Goal: Information Seeking & Learning: Learn about a topic

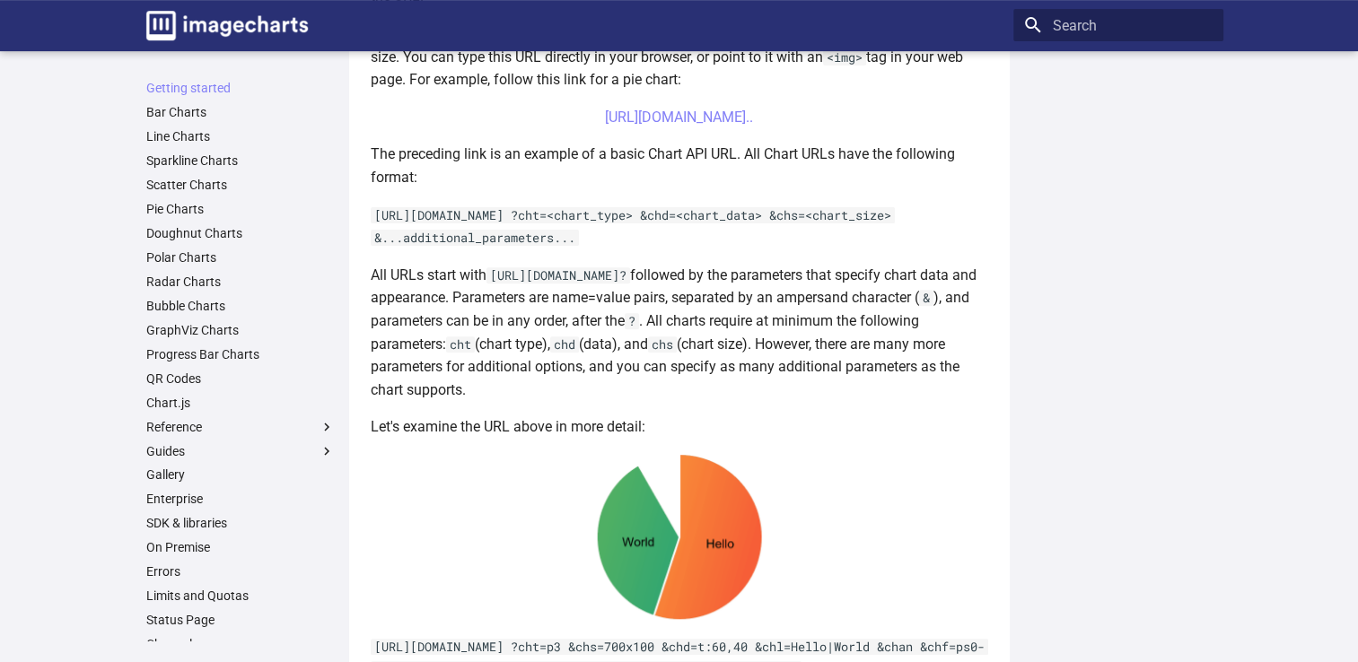
scroll to position [553, 0]
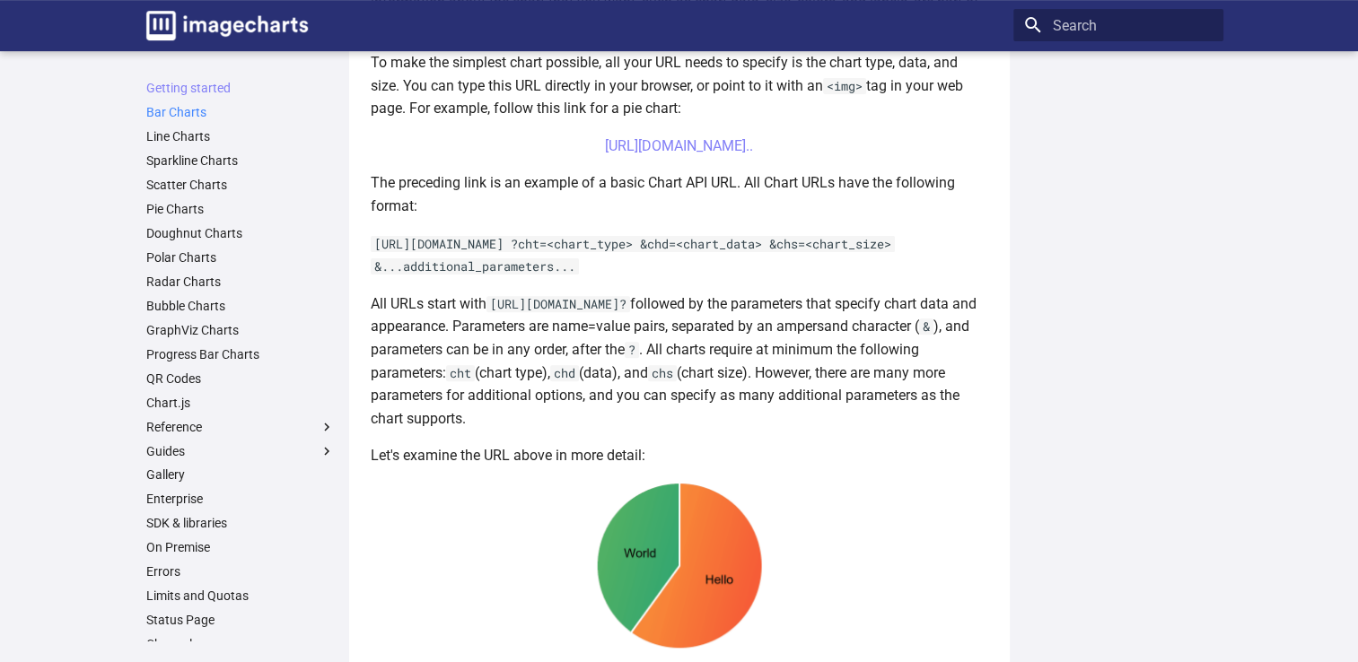
click at [180, 112] on link "Bar Charts" at bounding box center [240, 112] width 188 height 16
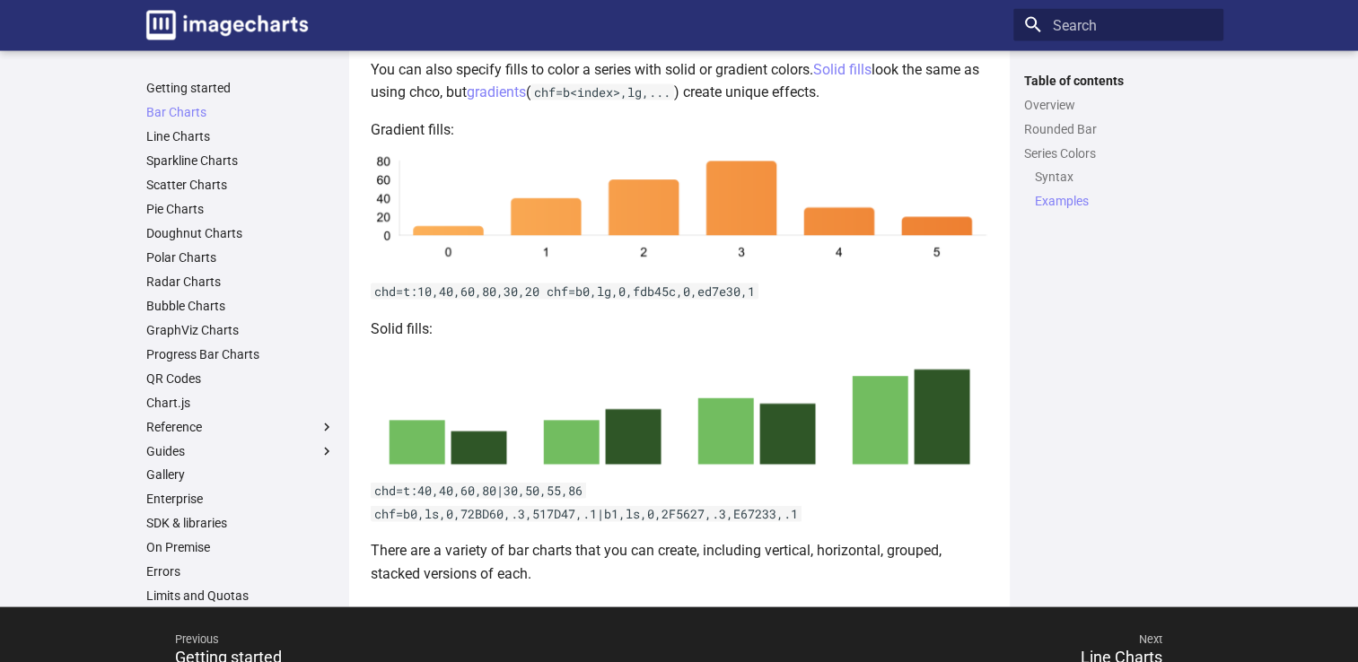
scroll to position [3546, 0]
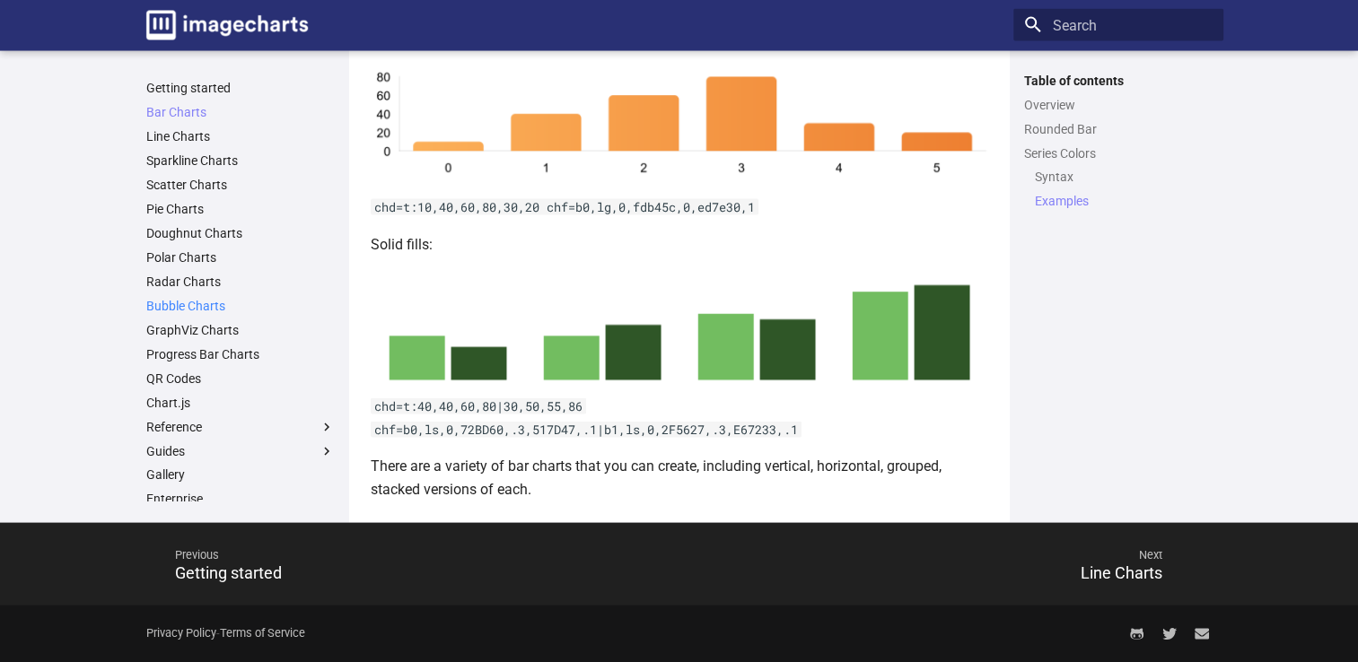
click at [191, 306] on link "Bubble Charts" at bounding box center [240, 306] width 188 height 16
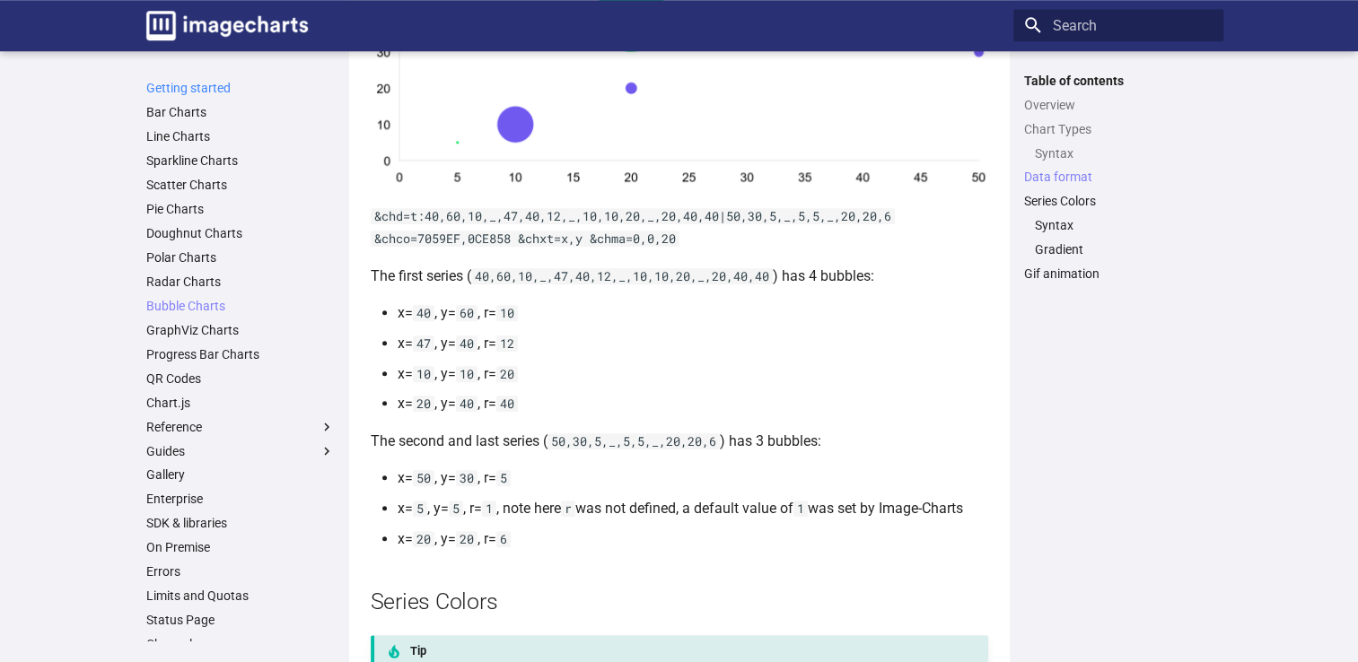
click at [170, 95] on link "Getting started" at bounding box center [240, 88] width 188 height 16
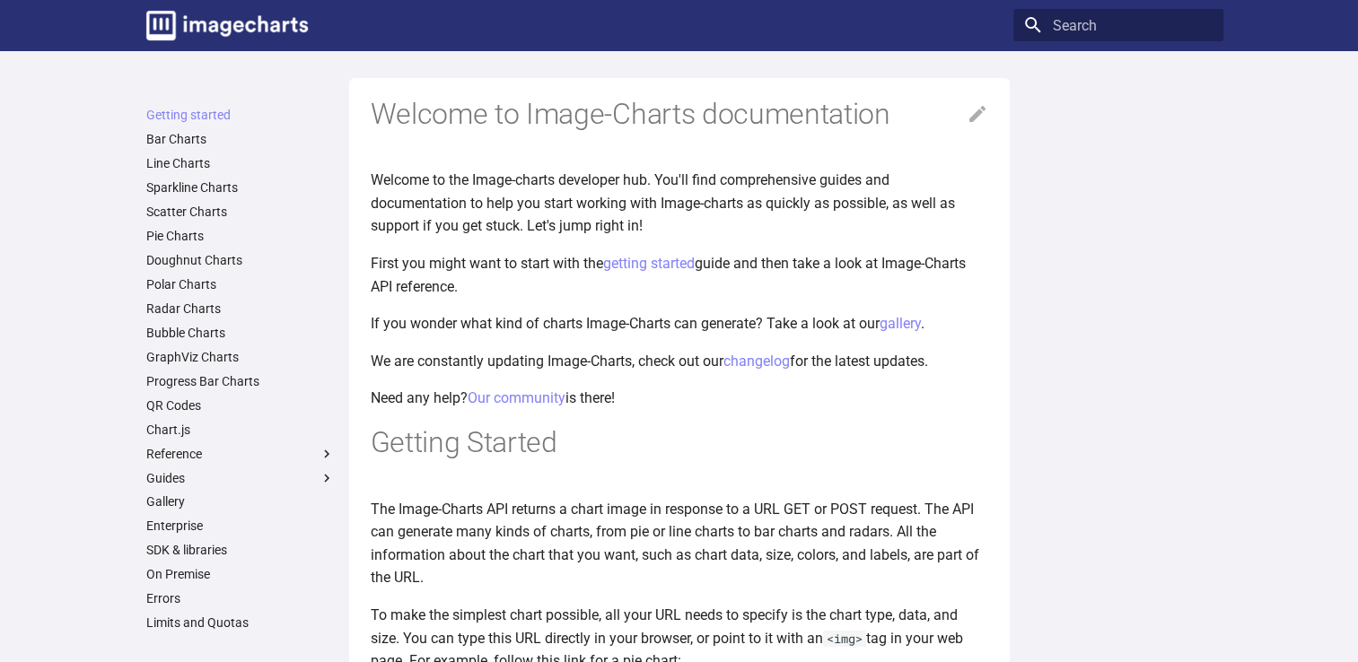
scroll to position [63, 0]
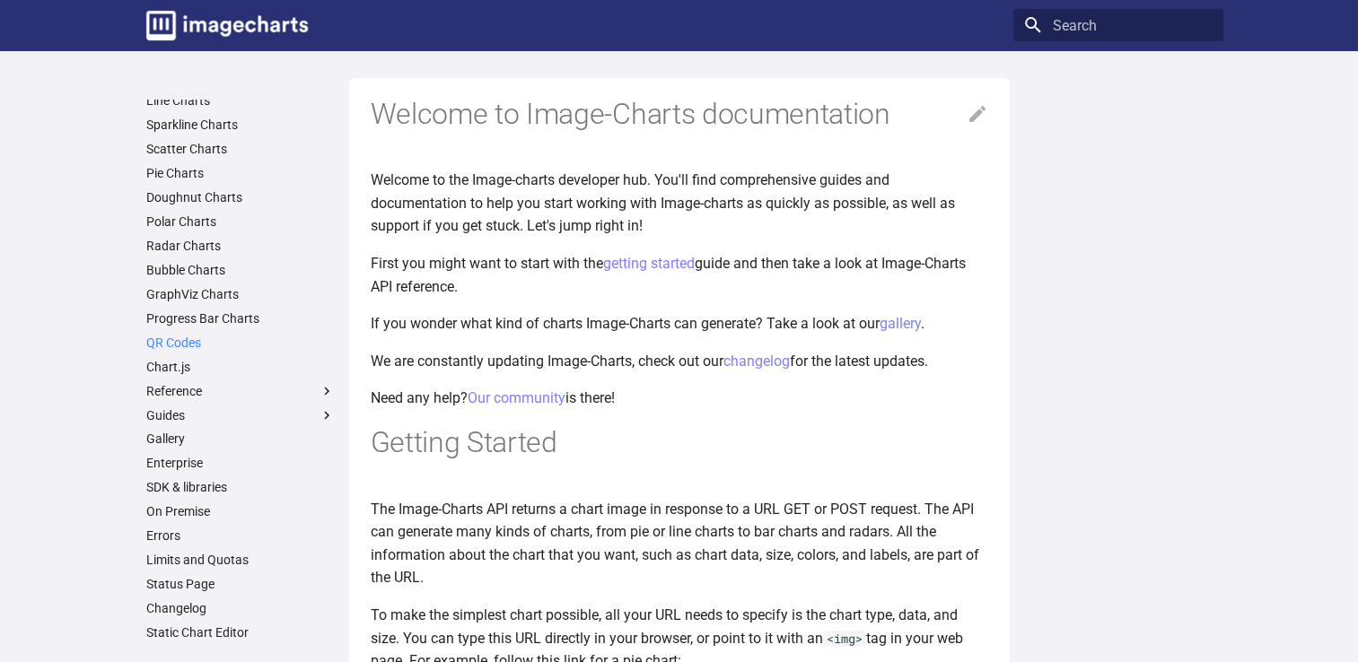
click at [174, 346] on link "QR Codes" at bounding box center [240, 343] width 188 height 16
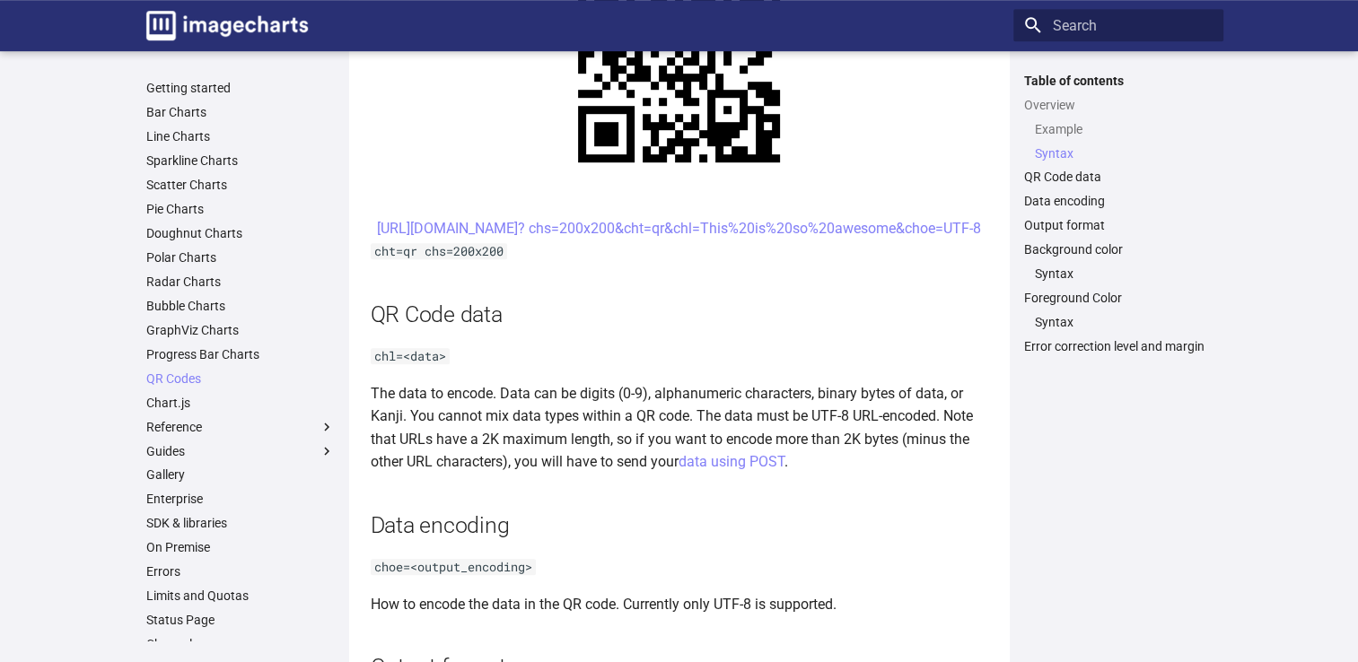
scroll to position [1009, 0]
click at [632, 236] on link "https://image-charts.com/chart? chs=200x200&cht=qr&chl=This%20is%20so%20awesome…" at bounding box center [679, 227] width 604 height 17
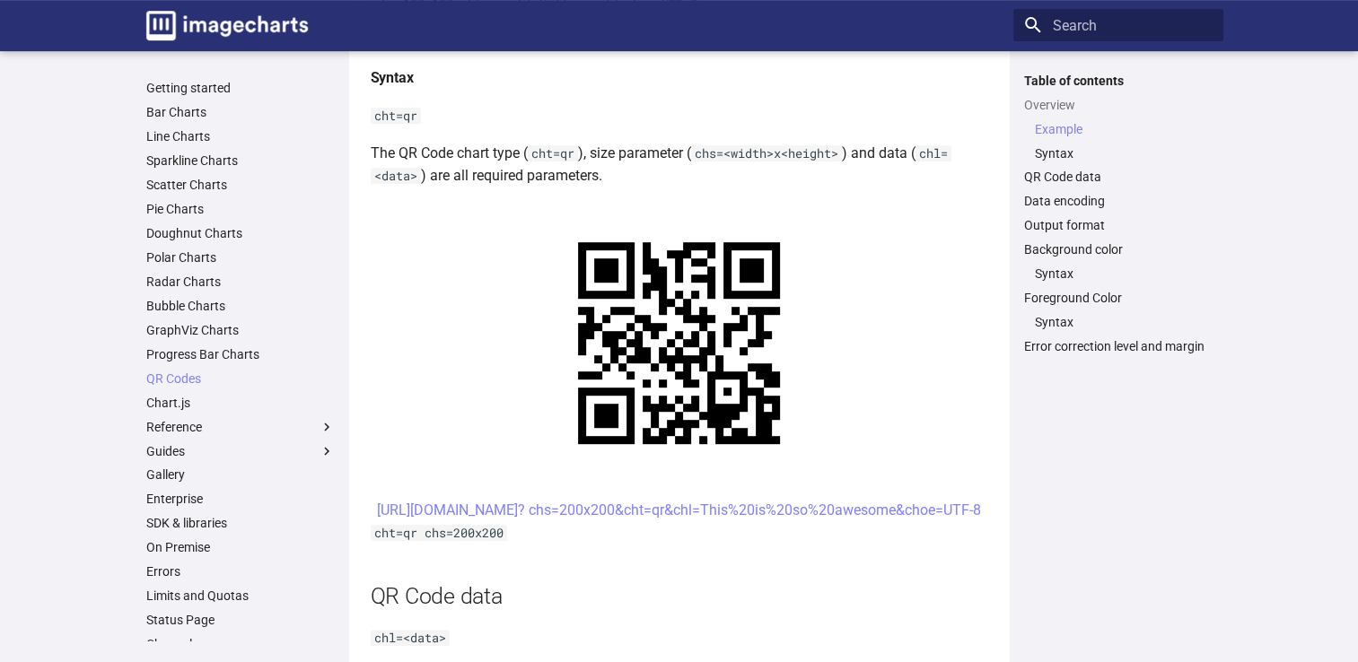
scroll to position [729, 0]
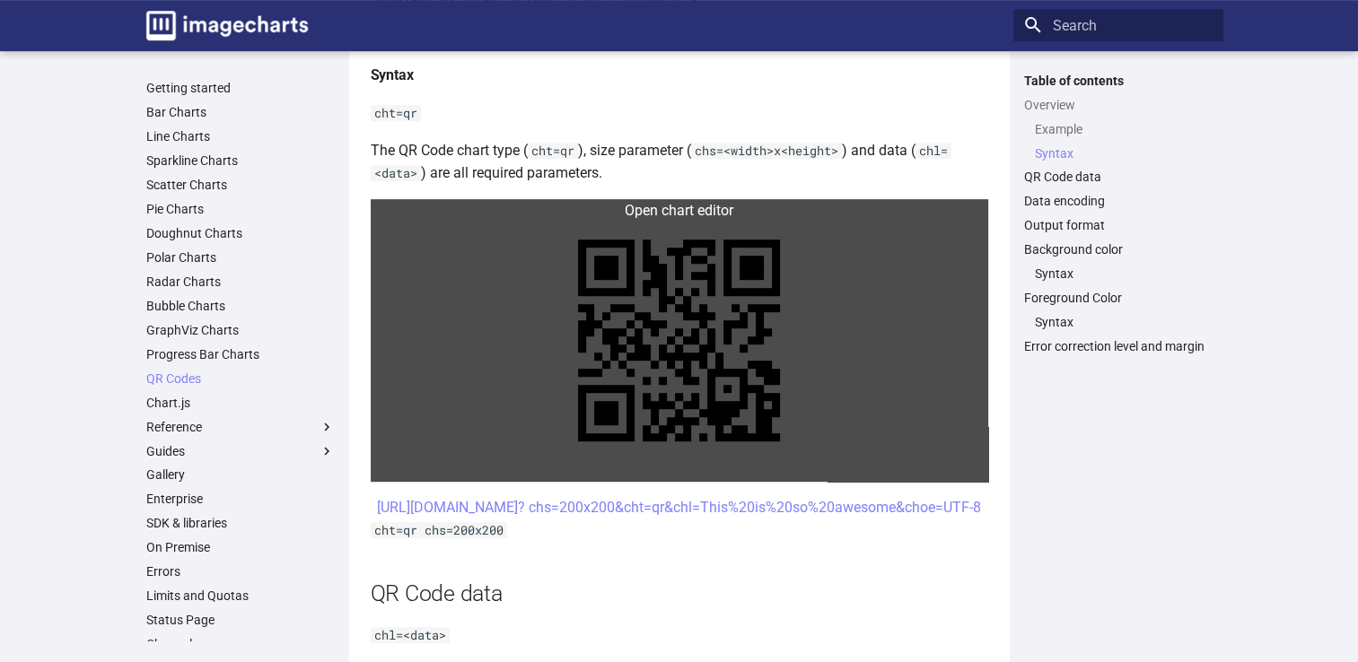
click at [590, 325] on link at bounding box center [679, 340] width 617 height 283
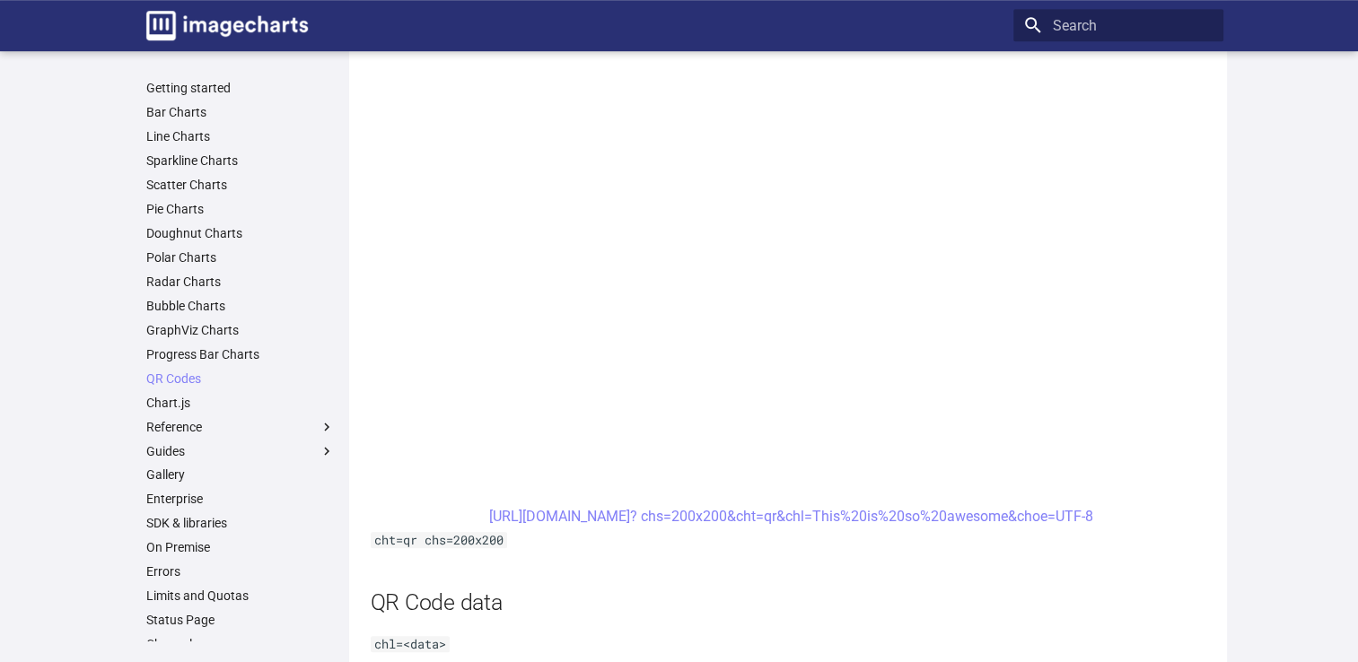
scroll to position [820, 0]
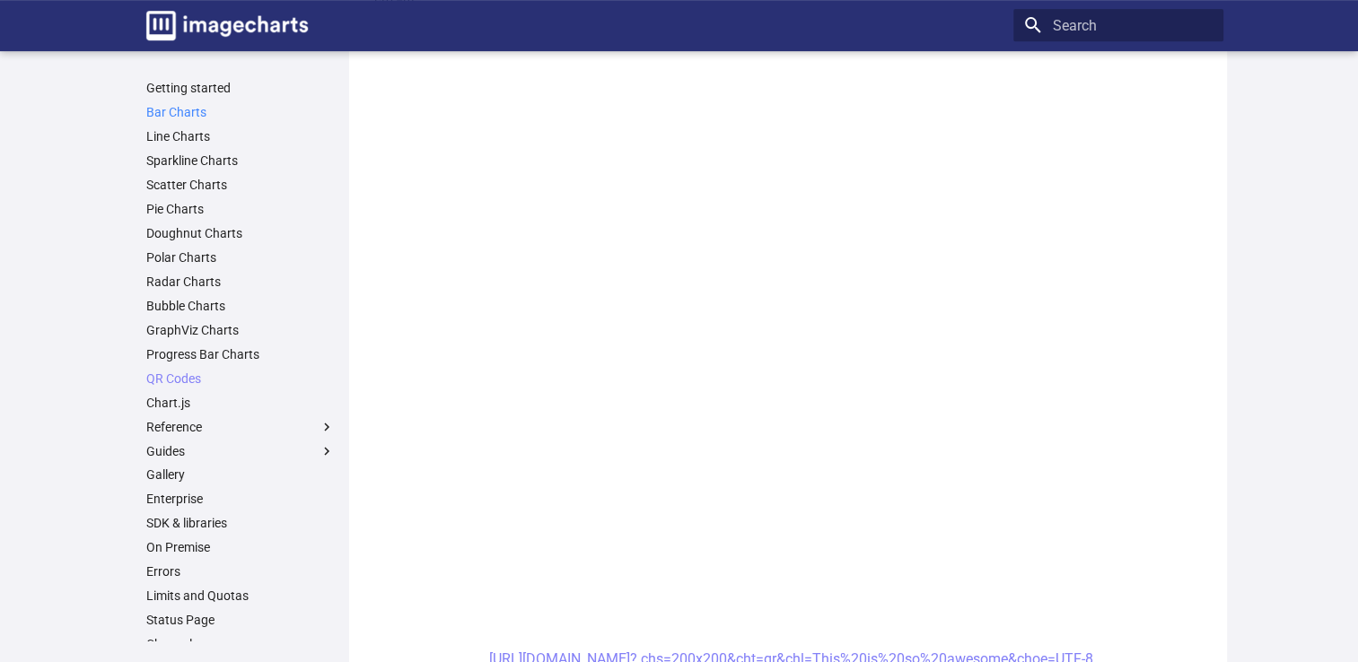
click at [179, 118] on link "Bar Charts" at bounding box center [240, 112] width 188 height 16
click at [188, 91] on link "Getting started" at bounding box center [240, 88] width 188 height 16
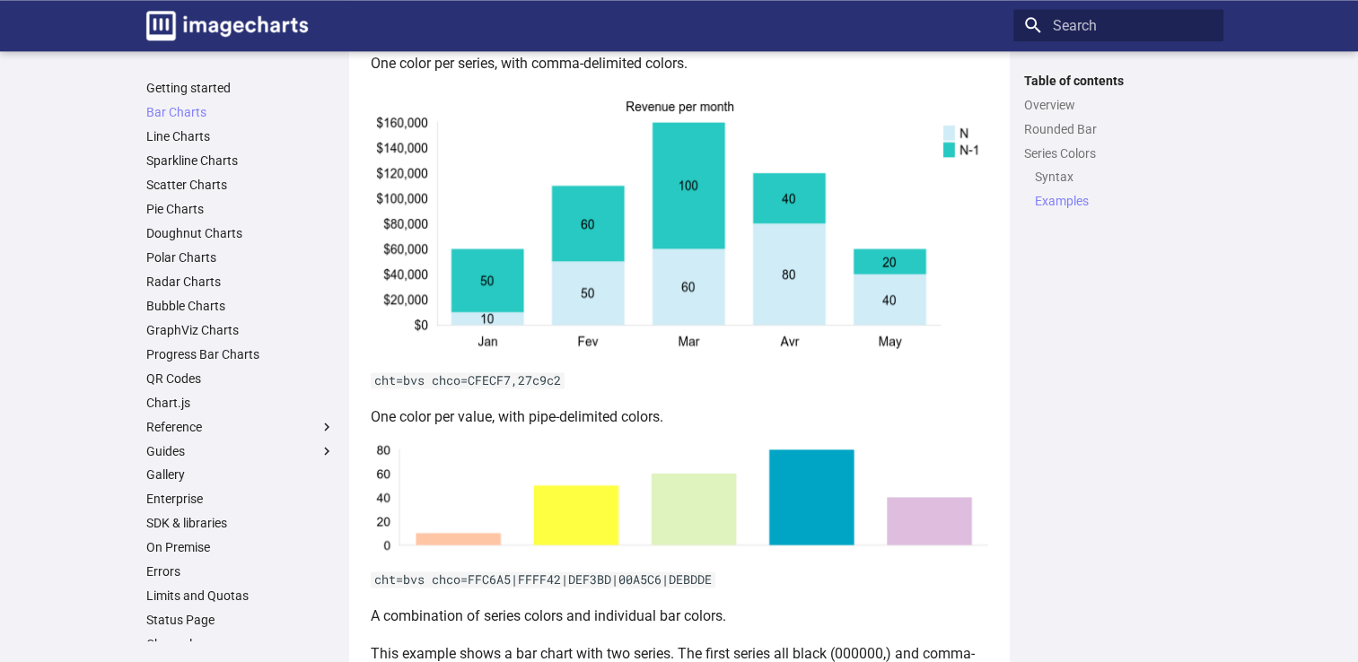
scroll to position [2471, 0]
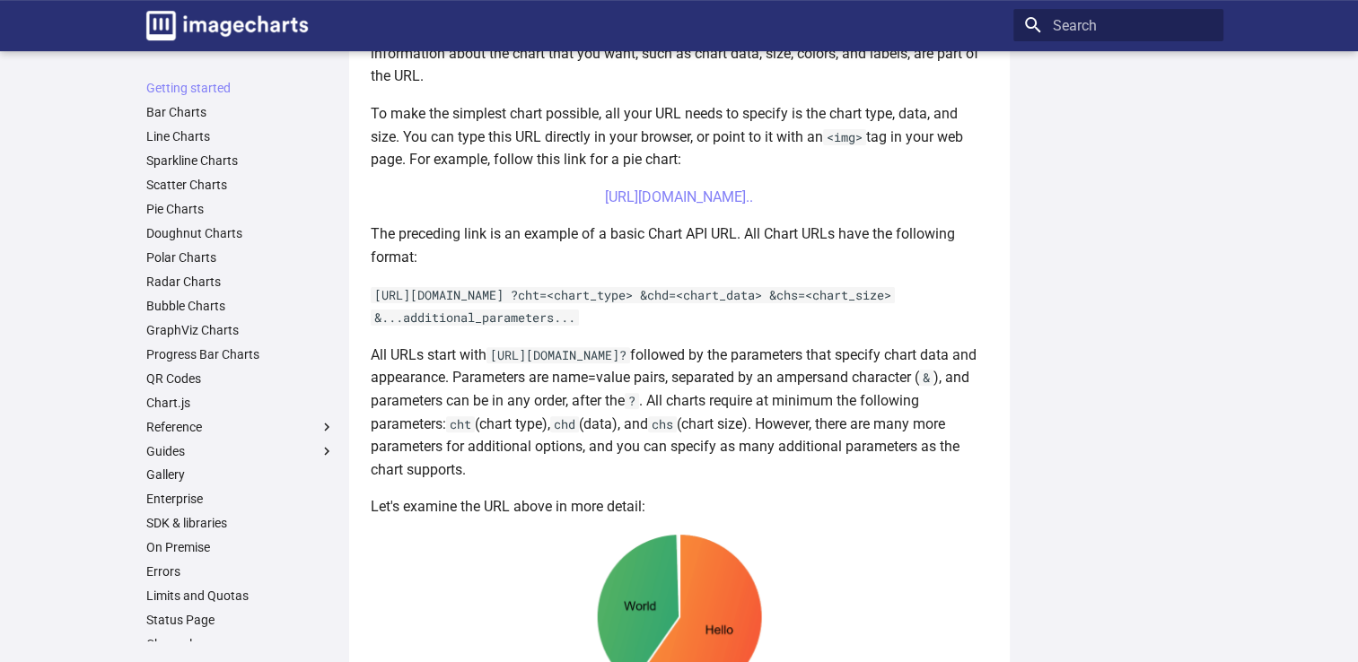
scroll to position [560, 0]
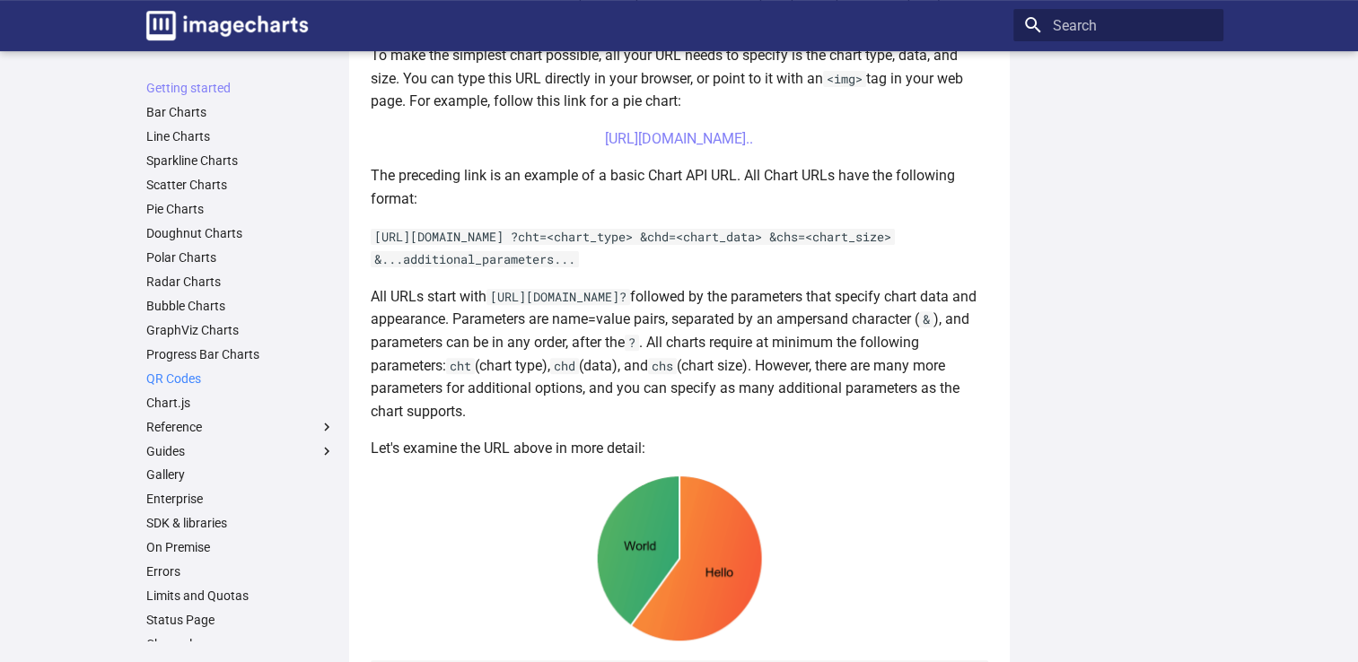
click at [199, 374] on link "QR Codes" at bounding box center [240, 379] width 188 height 16
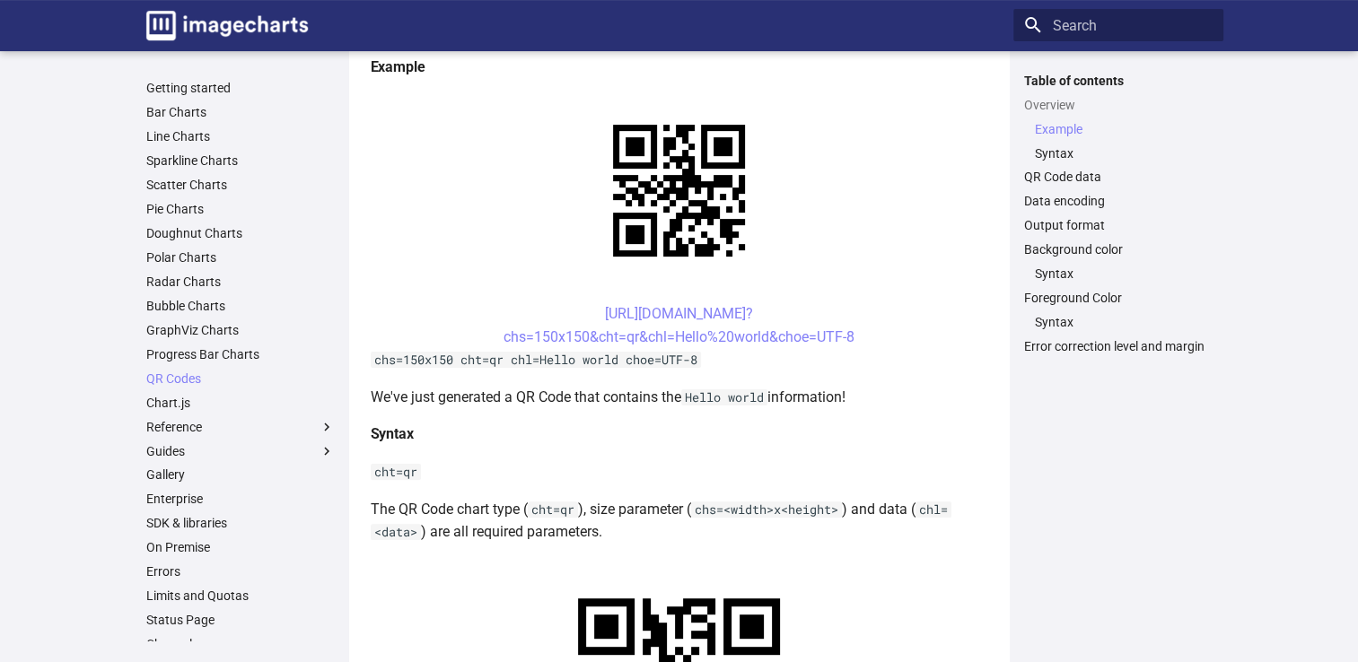
scroll to position [355, 0]
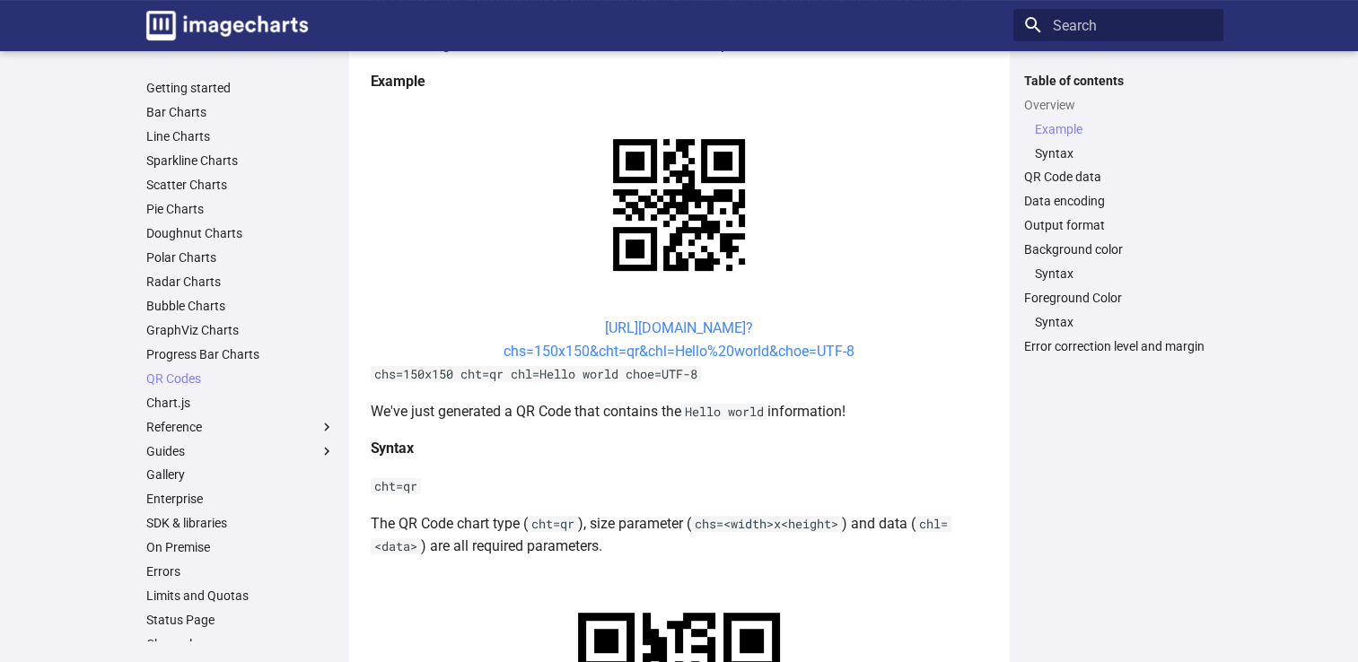
click at [684, 333] on link "https://image-charts.com/chart? chs=150x150&cht=qr&chl=Hello%20world&choe=UTF-8" at bounding box center [678, 339] width 351 height 40
